Goal: Information Seeking & Learning: Understand process/instructions

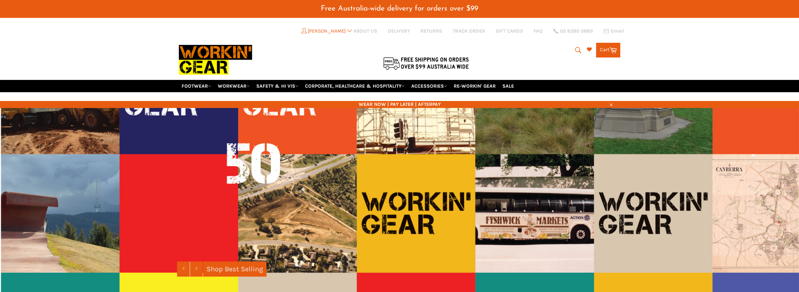
click at [330, 27] on div at bounding box center [326, 48] width 294 height 62
click at [191, 80] on link "FOOTWEAR" at bounding box center [196, 86] width 35 height 12
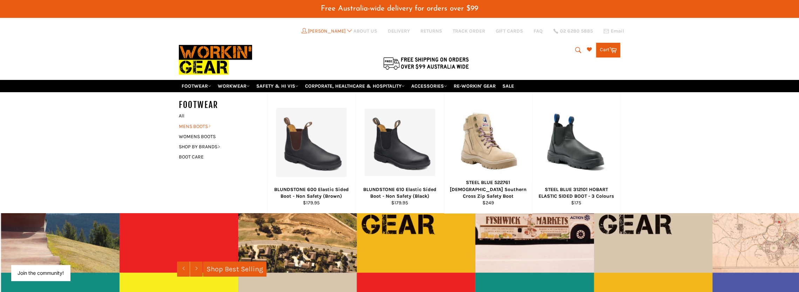
click at [197, 121] on link "MENS BOOTS" at bounding box center [217, 126] width 85 height 10
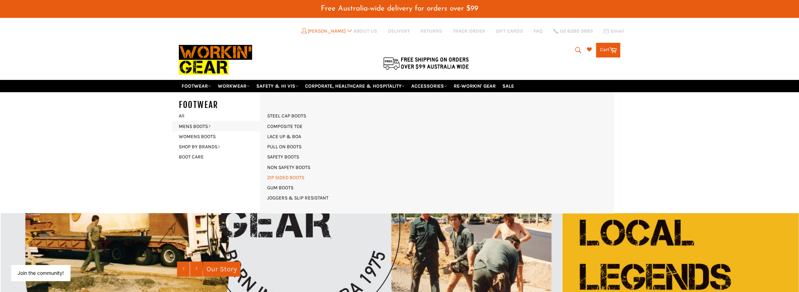
click at [289, 172] on link "ZIP SIDED BOOTS" at bounding box center [286, 177] width 44 height 10
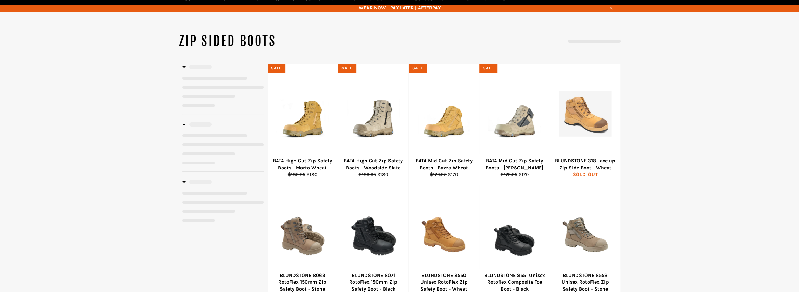
select select "**********"
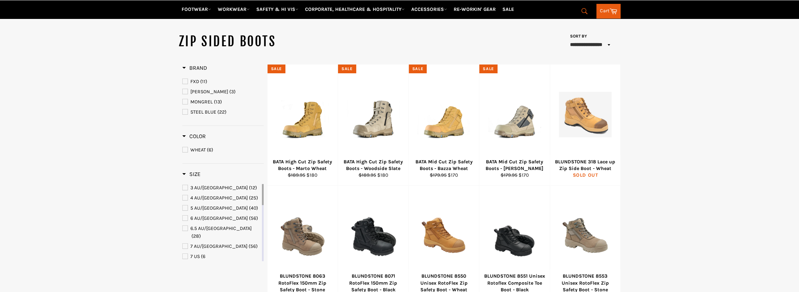
scroll to position [87, 0]
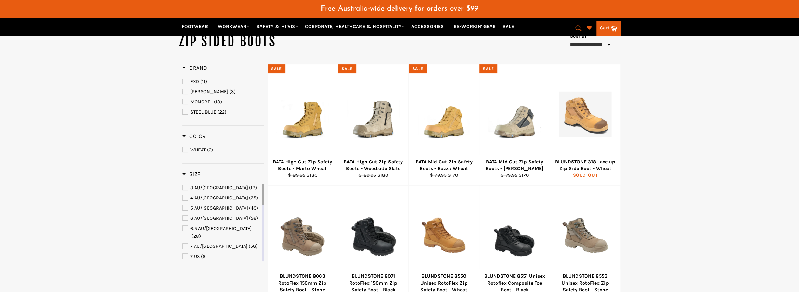
click at [208, 99] on span "MONGREL" at bounding box center [201, 102] width 22 height 6
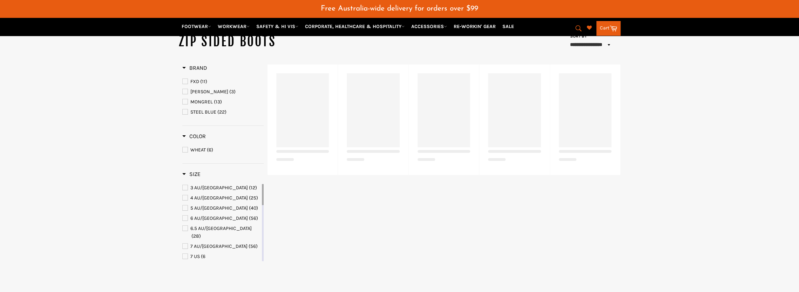
select select "**********"
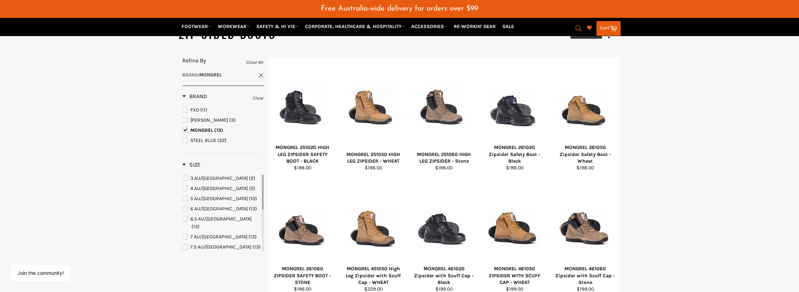
scroll to position [87, 0]
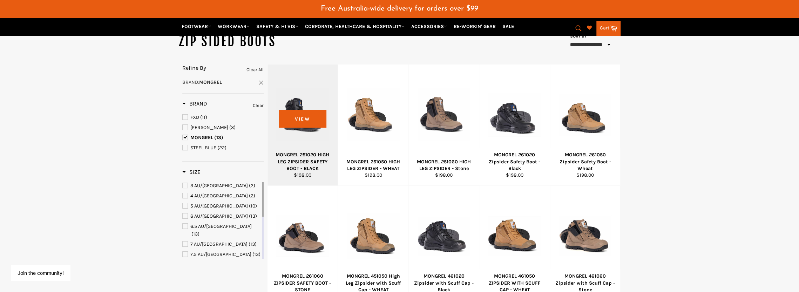
click at [308, 111] on div at bounding box center [302, 114] width 53 height 82
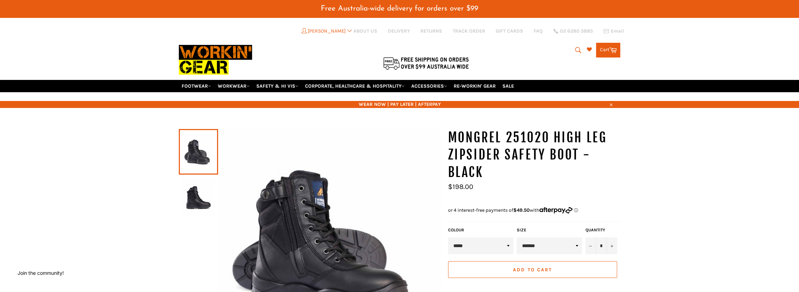
click at [195, 193] on img at bounding box center [198, 197] width 32 height 39
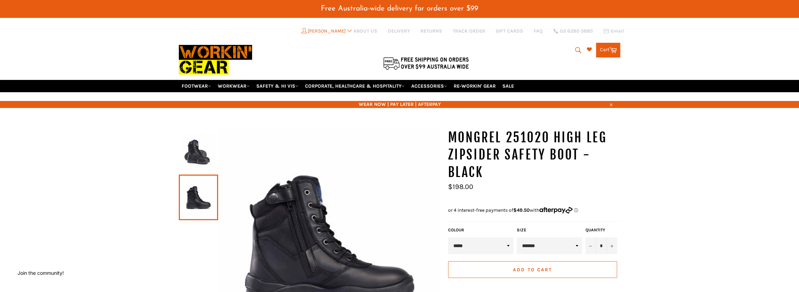
click at [194, 154] on img at bounding box center [198, 152] width 32 height 39
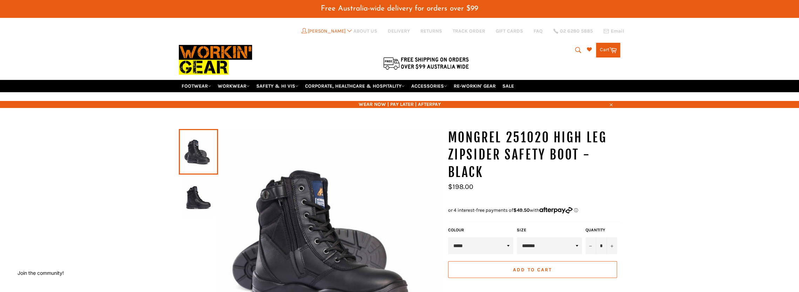
click at [606, 46] on link "Cart Cart 0 items" at bounding box center [608, 50] width 24 height 15
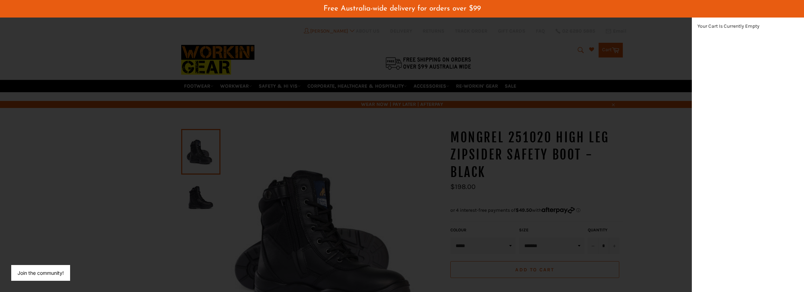
click at [614, 50] on div "modal" at bounding box center [402, 146] width 804 height 292
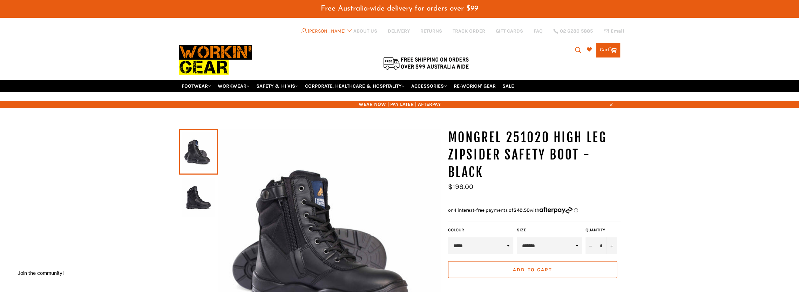
click at [333, 34] on div at bounding box center [326, 48] width 294 height 62
click at [338, 30] on link "[PERSON_NAME]" at bounding box center [326, 31] width 53 height 6
click at [351, 30] on icon at bounding box center [350, 30] width 8 height 5
click at [321, 30] on link "[PERSON_NAME]" at bounding box center [326, 31] width 53 height 6
click at [351, 32] on icon at bounding box center [350, 30] width 8 height 5
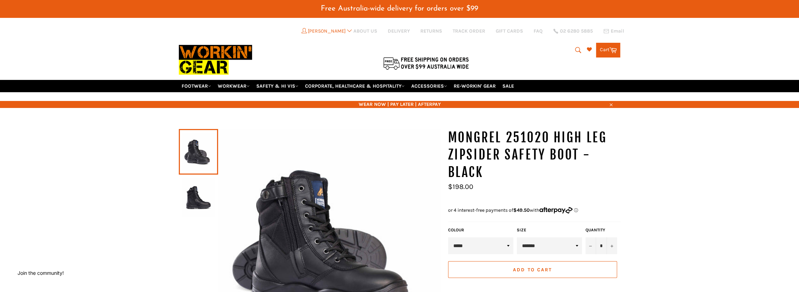
click at [113, 37] on header "Free Australia-wide delivery for orders over $99 Site navigation Thomas W. My O…" at bounding box center [399, 54] width 799 height 108
click at [330, 32] on link "[PERSON_NAME]" at bounding box center [326, 31] width 53 height 6
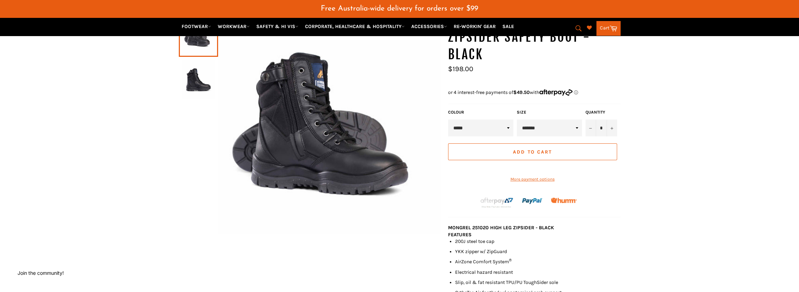
scroll to position [105, 0]
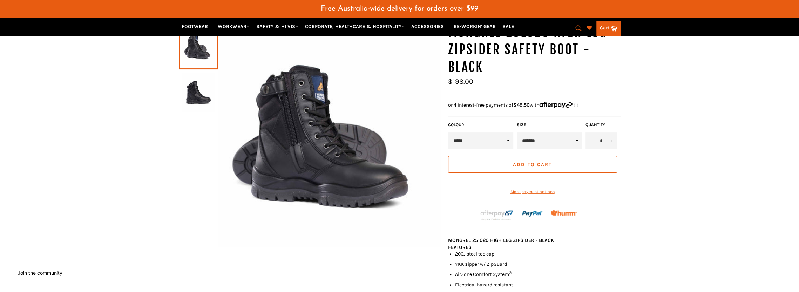
click at [559, 132] on select "**********" at bounding box center [549, 140] width 65 height 17
click at [558, 136] on select "**********" at bounding box center [549, 140] width 65 height 17
select select "*******"
click at [517, 132] on select "**********" at bounding box center [549, 140] width 65 height 17
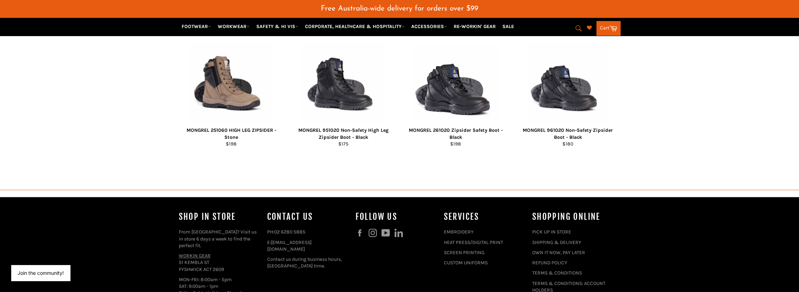
scroll to position [771, 0]
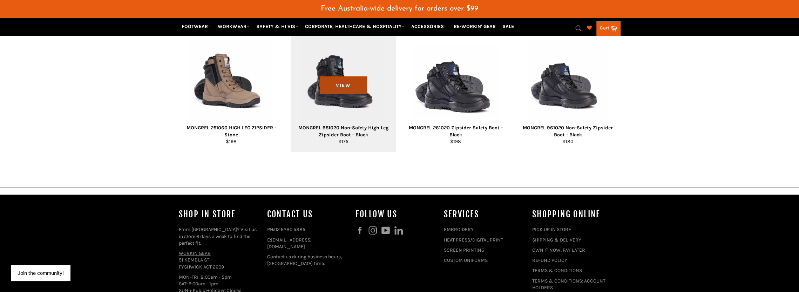
click at [354, 87] on span "View" at bounding box center [343, 85] width 47 height 18
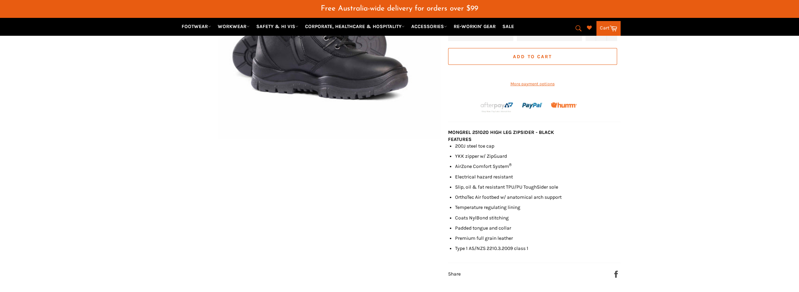
scroll to position [26, 0]
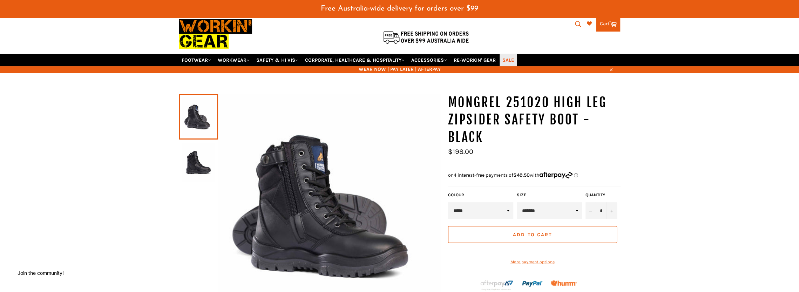
click at [515, 54] on link "SALE" at bounding box center [508, 60] width 17 height 12
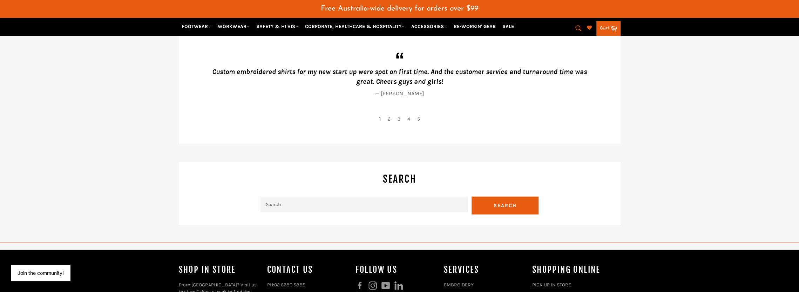
scroll to position [1718, 0]
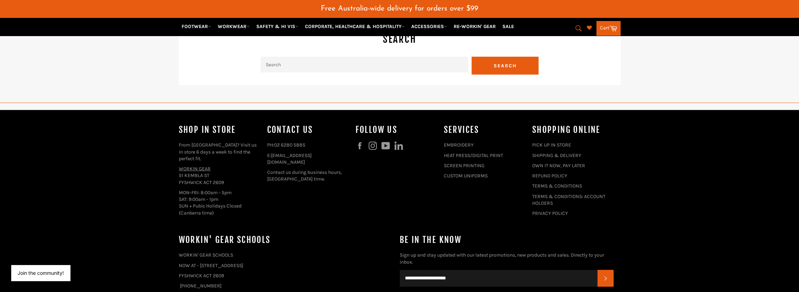
click at [205, 165] on p "WORKIN GEAR 51 KEMBLA ST FYSHWICK ACT 2609" at bounding box center [219, 175] width 81 height 20
click at [212, 166] on p "WORKIN GEAR 51 KEMBLA ST FYSHWICK ACT 2609" at bounding box center [219, 175] width 81 height 20
click at [563, 173] on link "REFUND POLICY" at bounding box center [549, 176] width 35 height 6
